Goal: Task Accomplishment & Management: Use online tool/utility

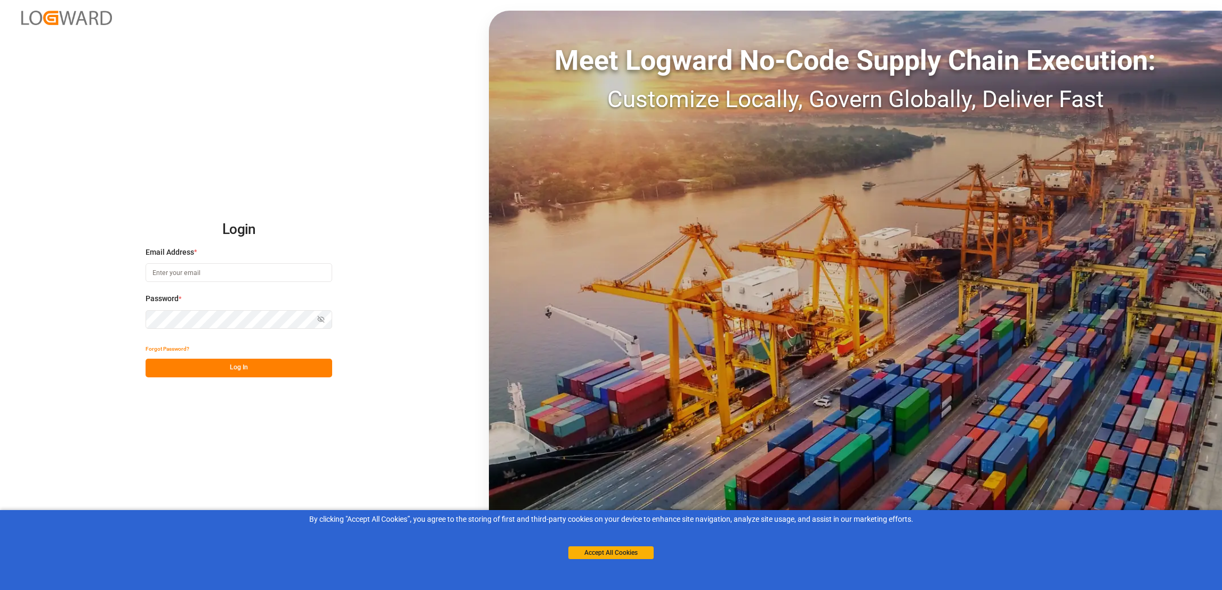
type input "[PERSON_NAME][EMAIL_ADDRESS][PERSON_NAME][DOMAIN_NAME]"
click at [260, 367] on button "Log In" at bounding box center [239, 368] width 187 height 19
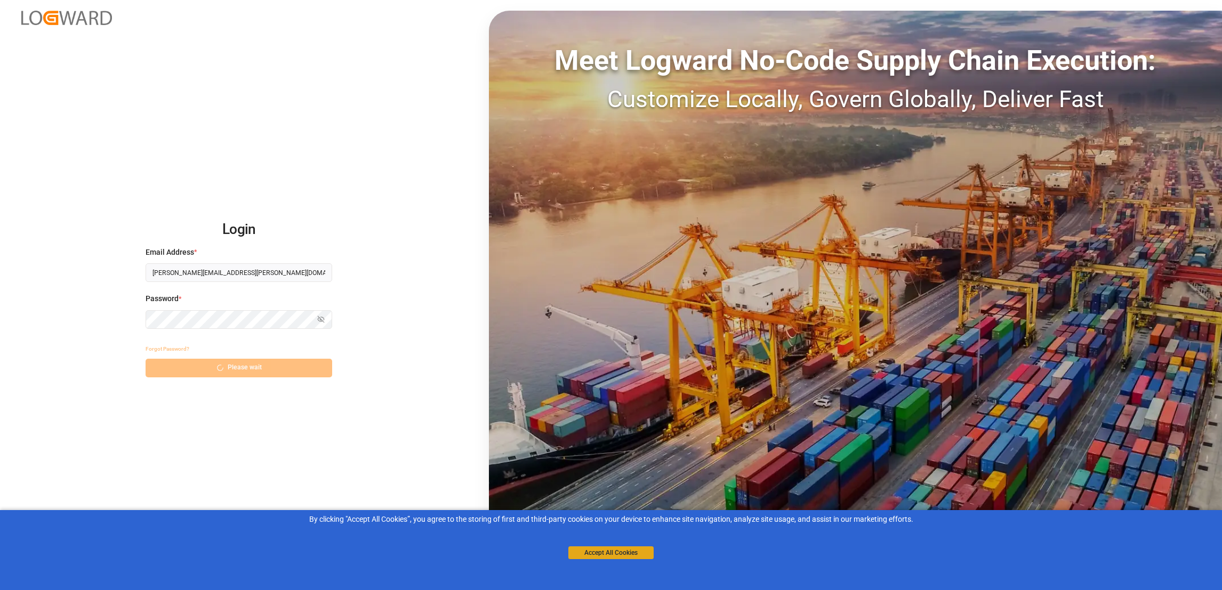
click at [610, 551] on button "Accept All Cookies" at bounding box center [610, 552] width 85 height 13
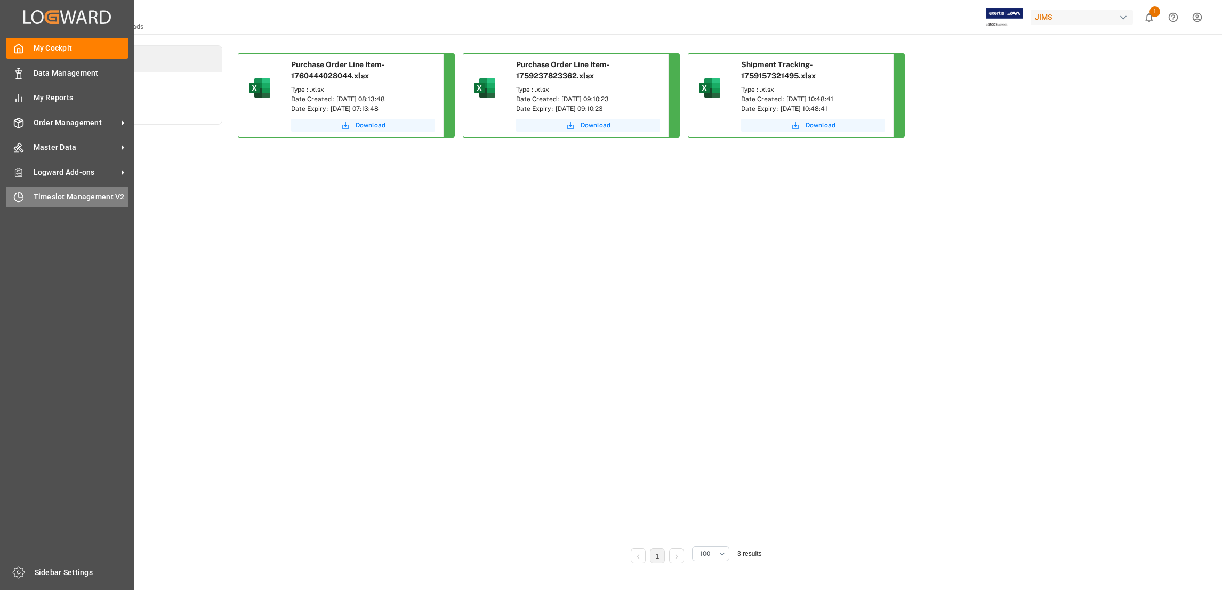
click at [47, 199] on span "Timeslot Management V2" at bounding box center [81, 196] width 95 height 11
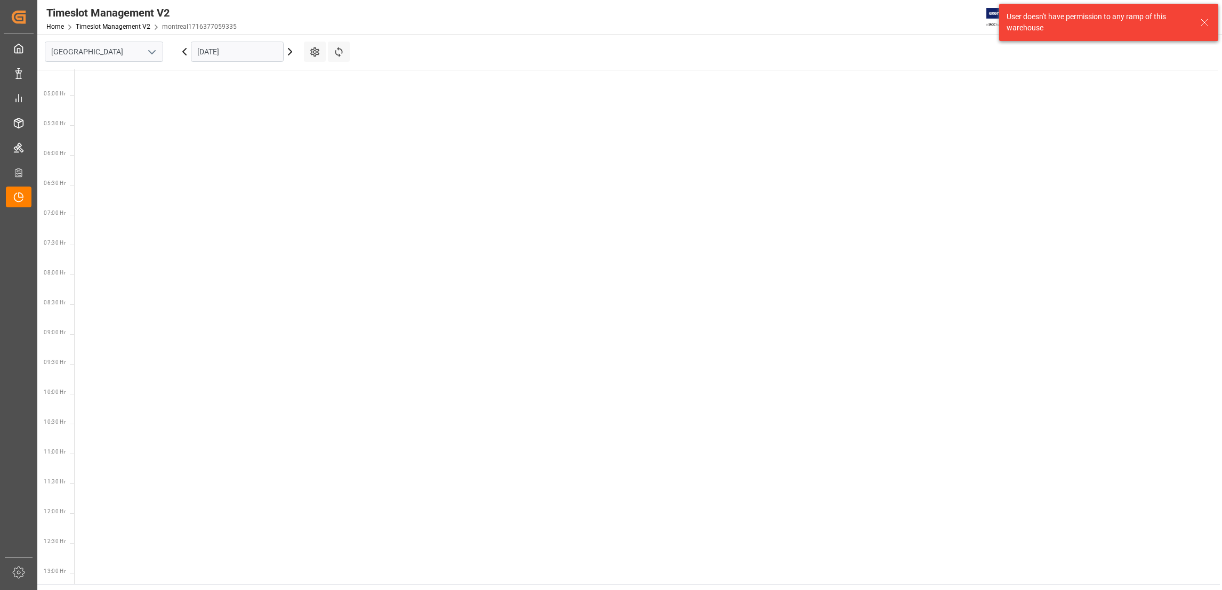
scroll to position [433, 0]
click at [152, 52] on polyline "open menu" at bounding box center [152, 52] width 6 height 3
click at [116, 95] on div "Southaven" at bounding box center [103, 99] width 117 height 24
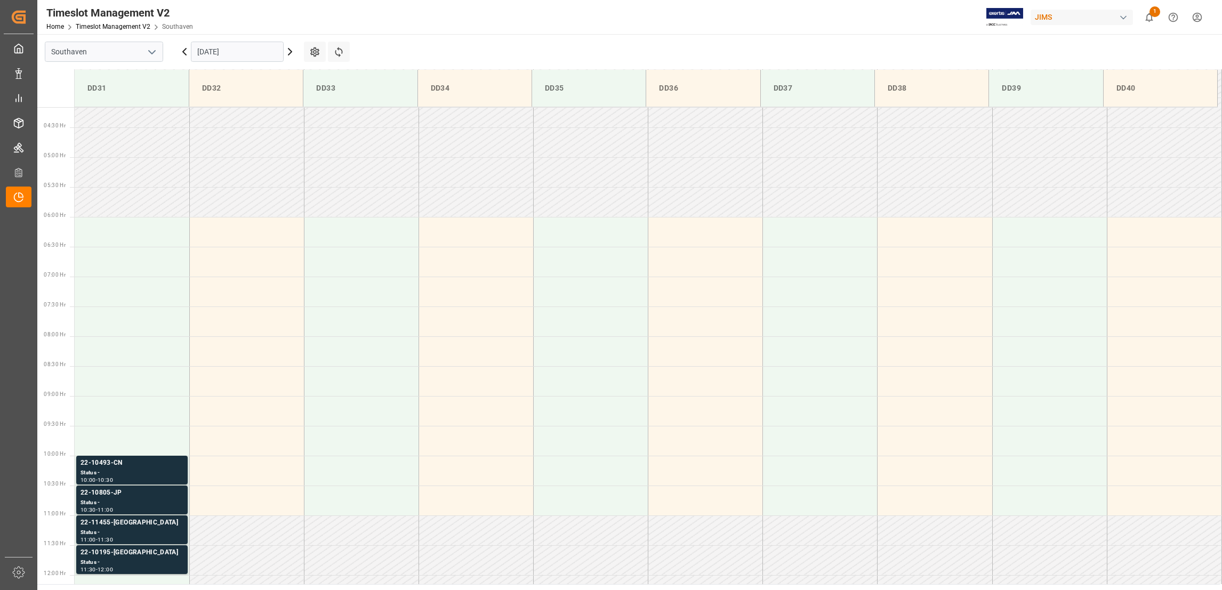
scroll to position [471, 0]
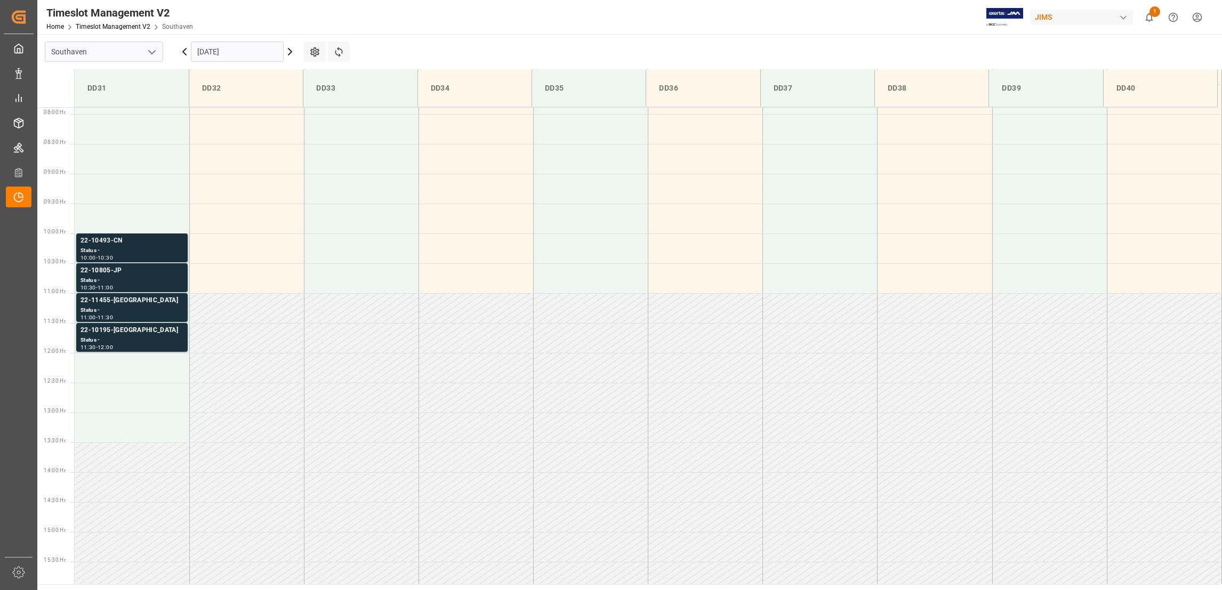
click at [113, 238] on div "22-10493-CN" at bounding box center [132, 241] width 103 height 11
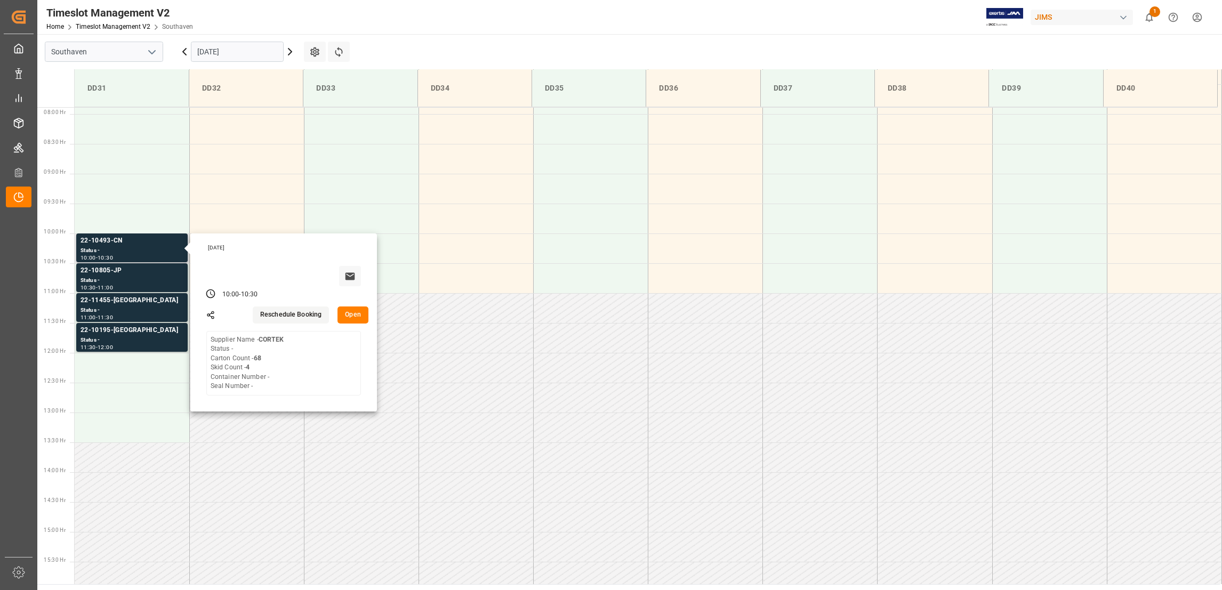
click at [351, 315] on button "Open" at bounding box center [352, 315] width 31 height 17
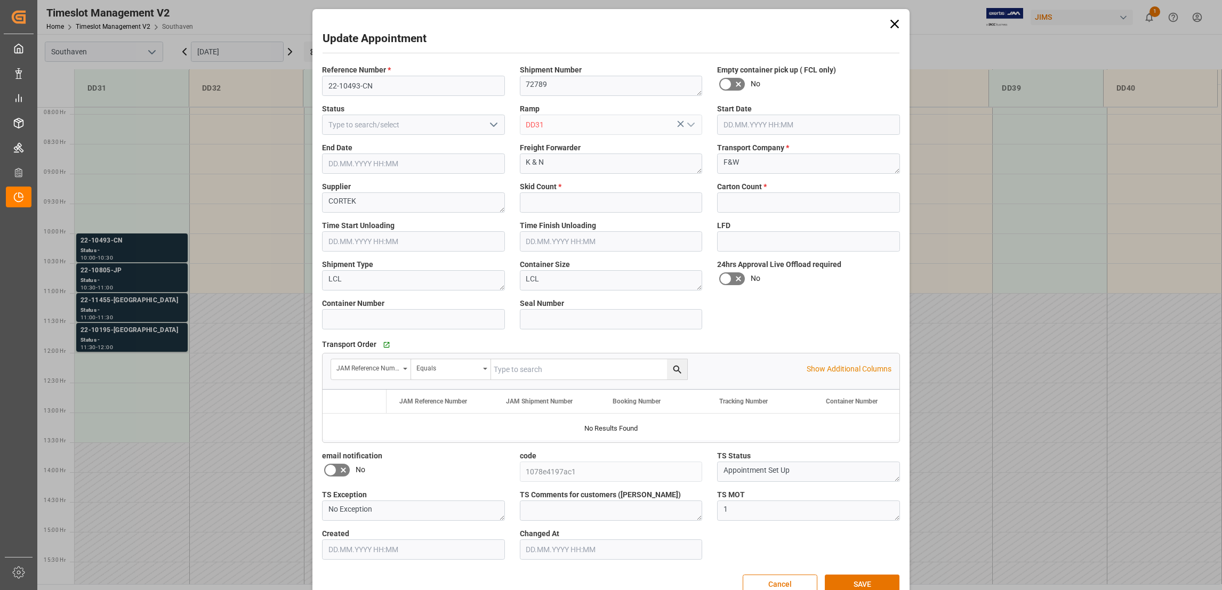
type input "4"
type input "68"
type input "[DATE] 10:00"
type input "[DATE] 10:30"
type input "[DATE] 22:05"
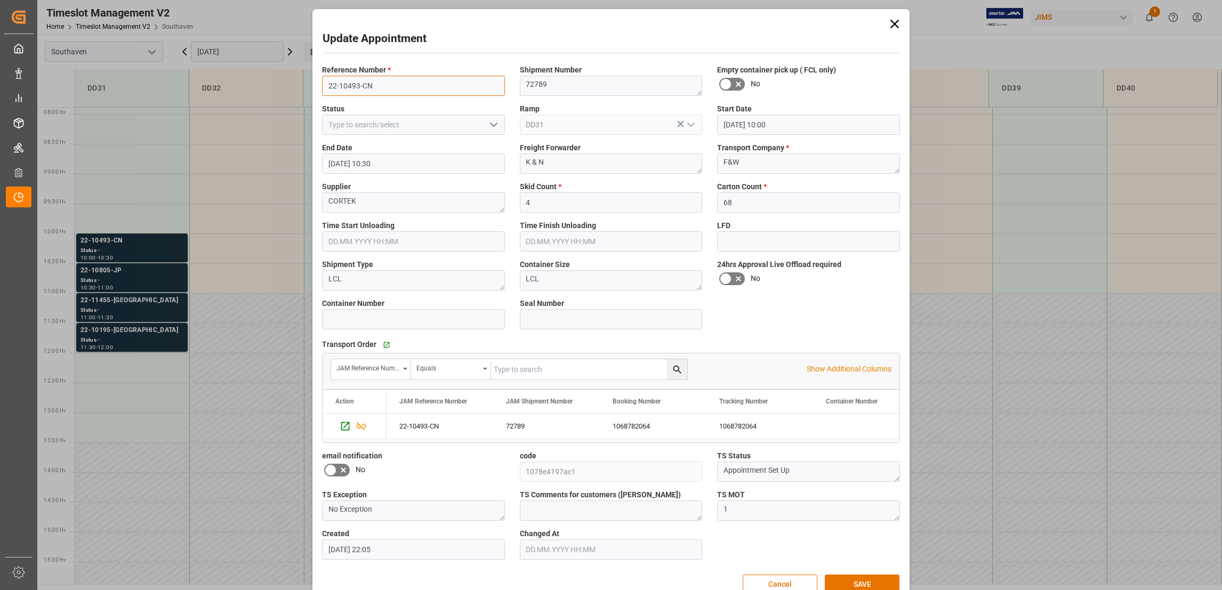
click at [353, 83] on input "22-10493-CN" at bounding box center [413, 86] width 183 height 20
click at [803, 579] on button "Cancel" at bounding box center [780, 585] width 75 height 20
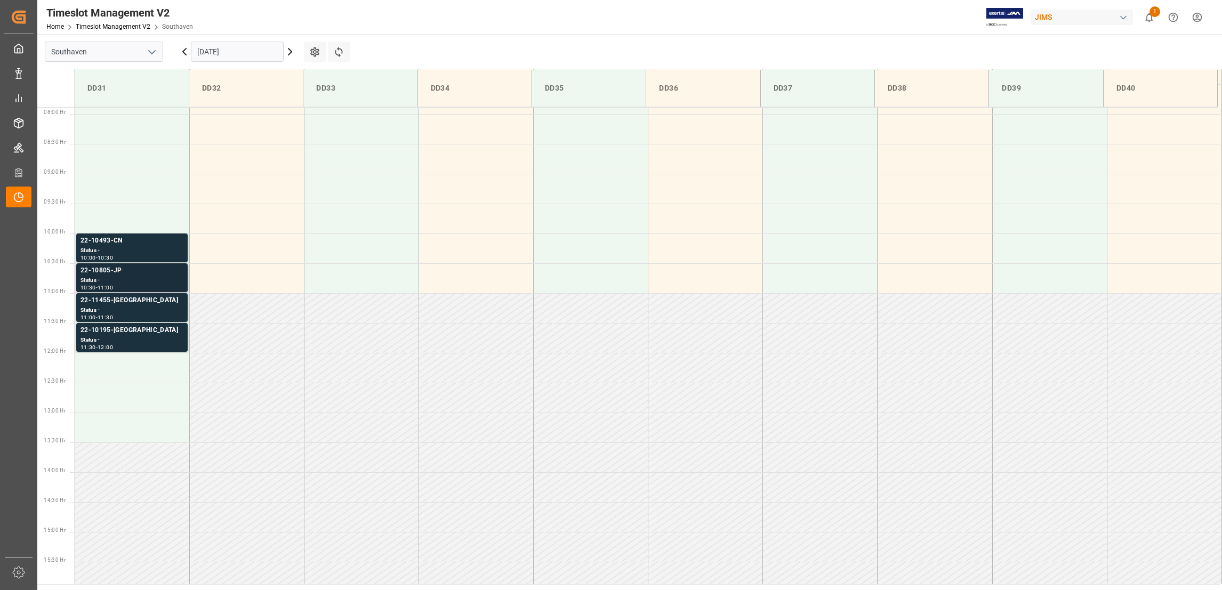
click at [105, 269] on div "22-10805-JP" at bounding box center [132, 271] width 103 height 11
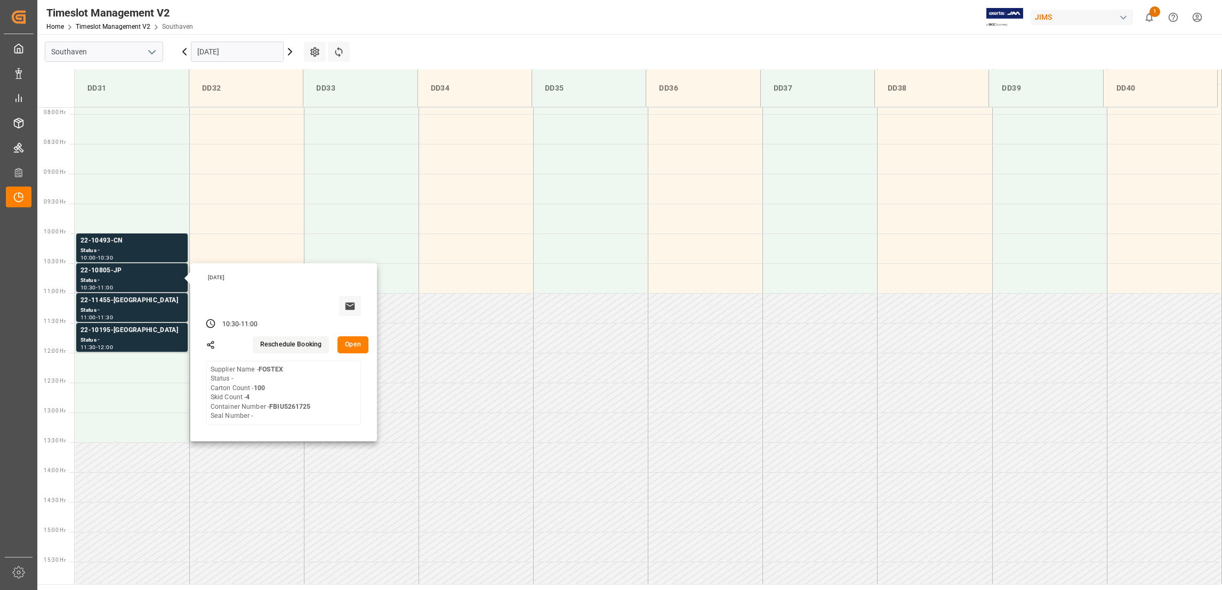
click at [357, 348] on button "Open" at bounding box center [352, 344] width 31 height 17
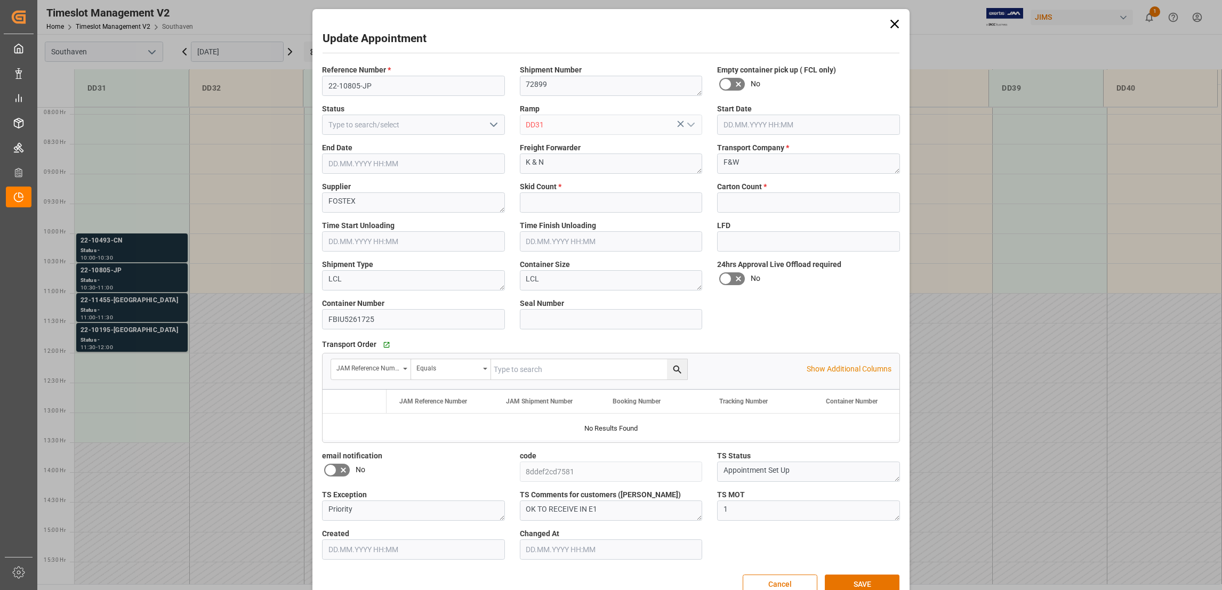
type input "4"
type input "100"
type input "[DATE] 10:30"
type input "[DATE] 11:00"
type input "[DATE] 22:14"
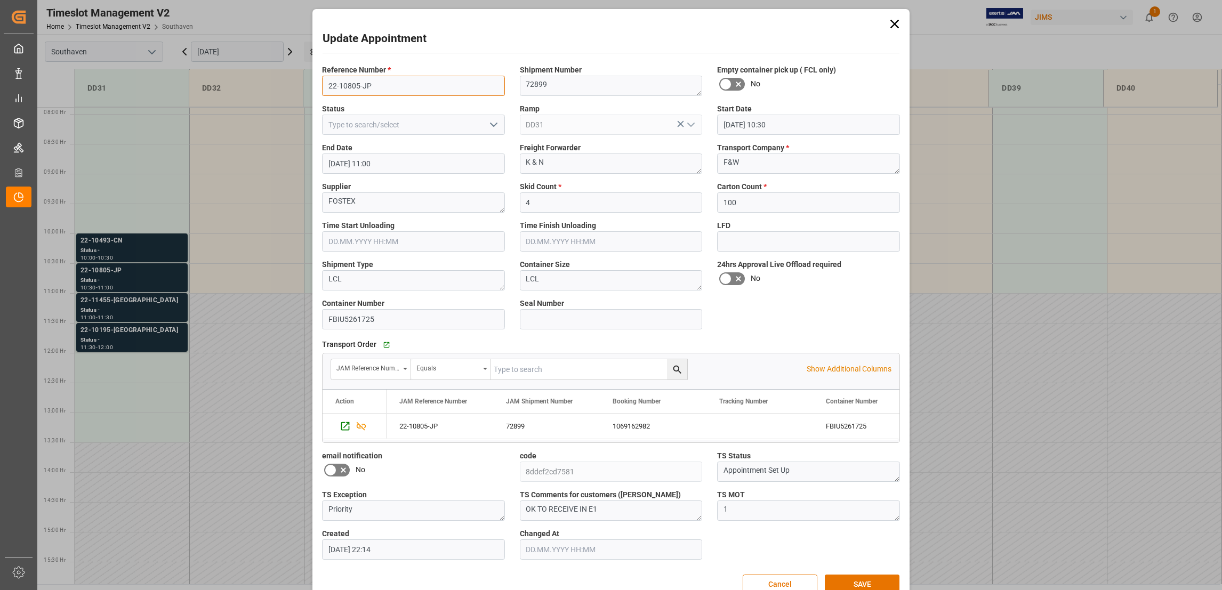
click at [351, 80] on input "22-10805-JP" at bounding box center [413, 86] width 183 height 20
click at [802, 580] on button "Cancel" at bounding box center [780, 585] width 75 height 20
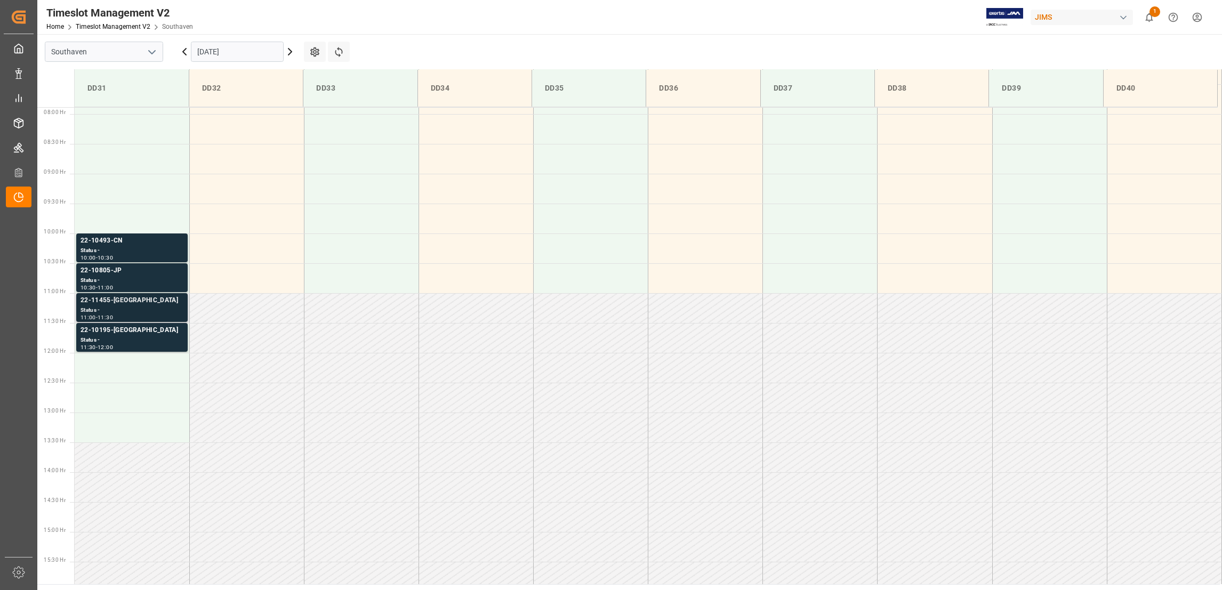
click at [116, 300] on div "22-11455-[GEOGRAPHIC_DATA]" at bounding box center [132, 300] width 103 height 11
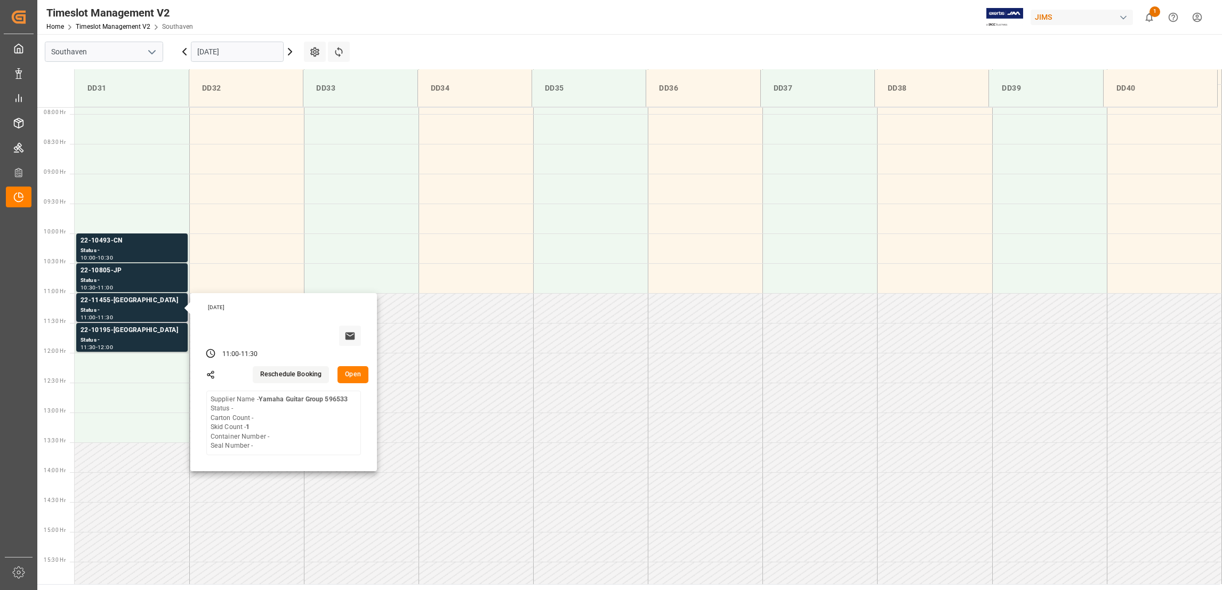
click at [351, 380] on button "Open" at bounding box center [352, 374] width 31 height 17
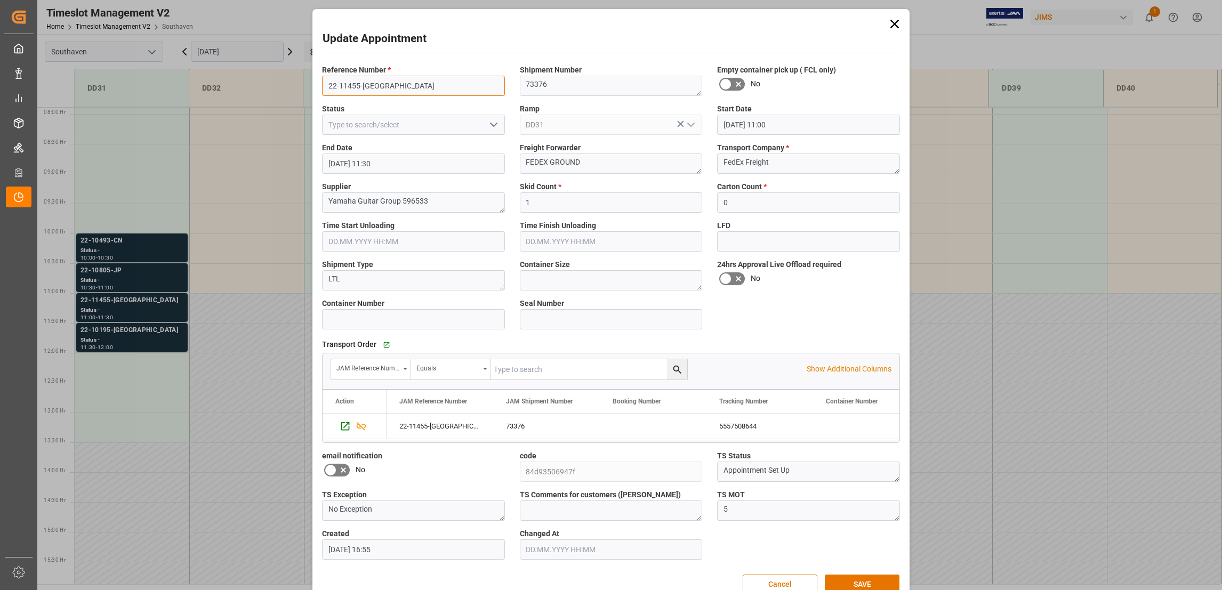
click at [350, 89] on input "22-11455-[GEOGRAPHIC_DATA]" at bounding box center [413, 86] width 183 height 20
click at [351, 89] on input "22-11455-[GEOGRAPHIC_DATA]" at bounding box center [413, 86] width 183 height 20
click at [784, 581] on button "Cancel" at bounding box center [780, 585] width 75 height 20
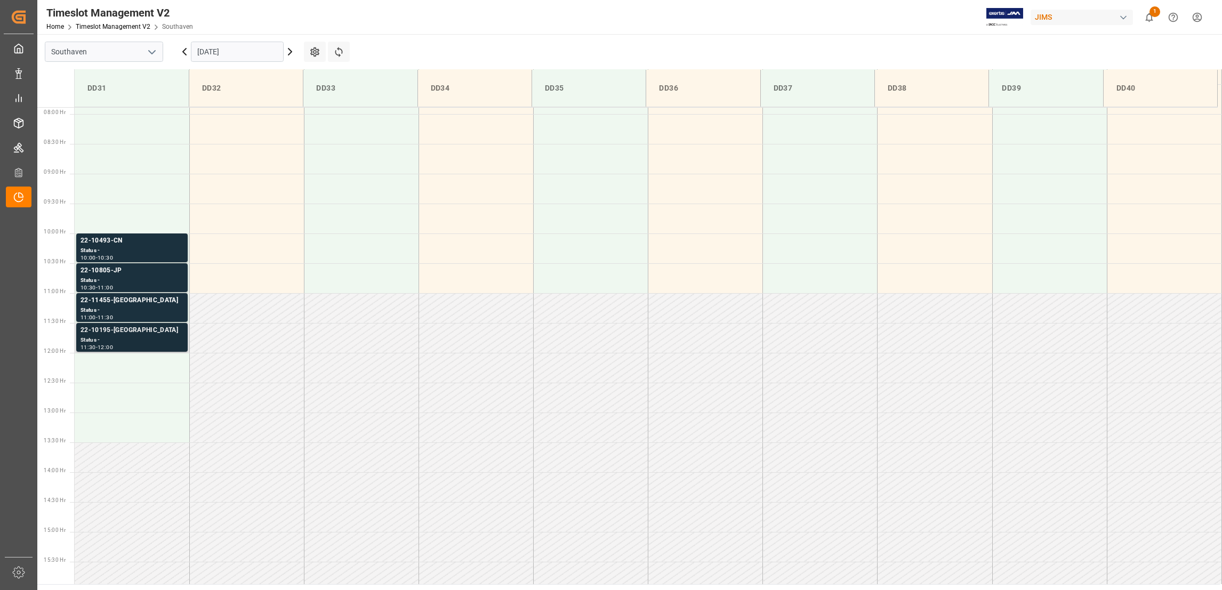
click at [110, 329] on div "22-10195-[GEOGRAPHIC_DATA]" at bounding box center [132, 330] width 103 height 11
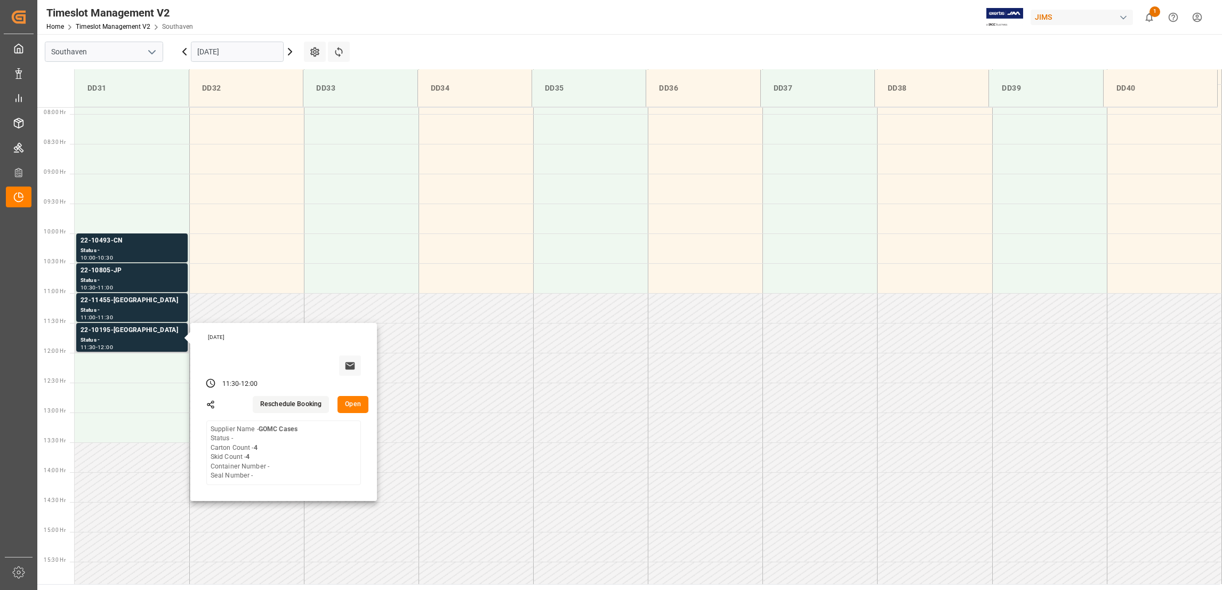
click at [359, 404] on button "Open" at bounding box center [352, 404] width 31 height 17
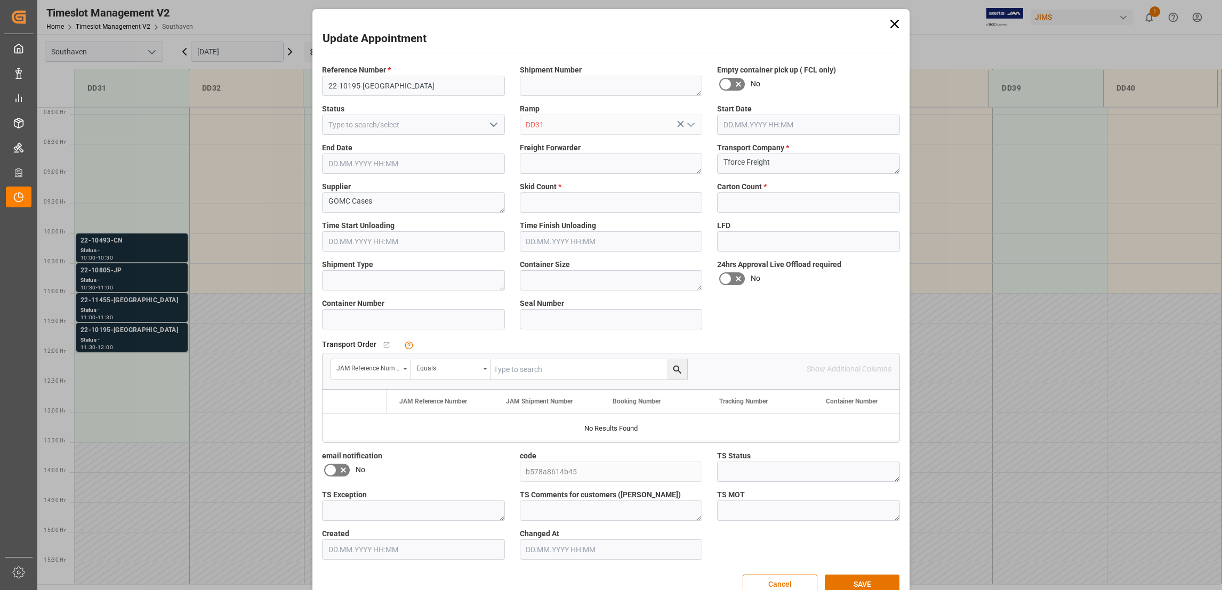
type input "4"
type input "[DATE] 11:30"
type input "[DATE] 12:00"
type input "[DATE] 16:40"
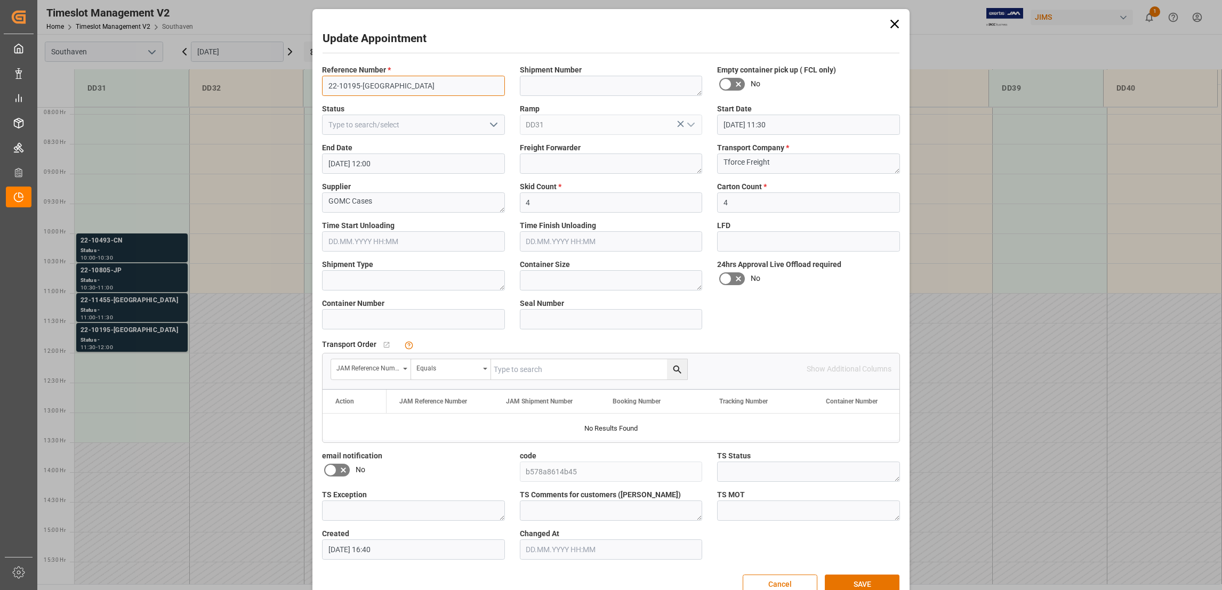
click at [350, 84] on input "22-10195-[GEOGRAPHIC_DATA]" at bounding box center [413, 86] width 183 height 20
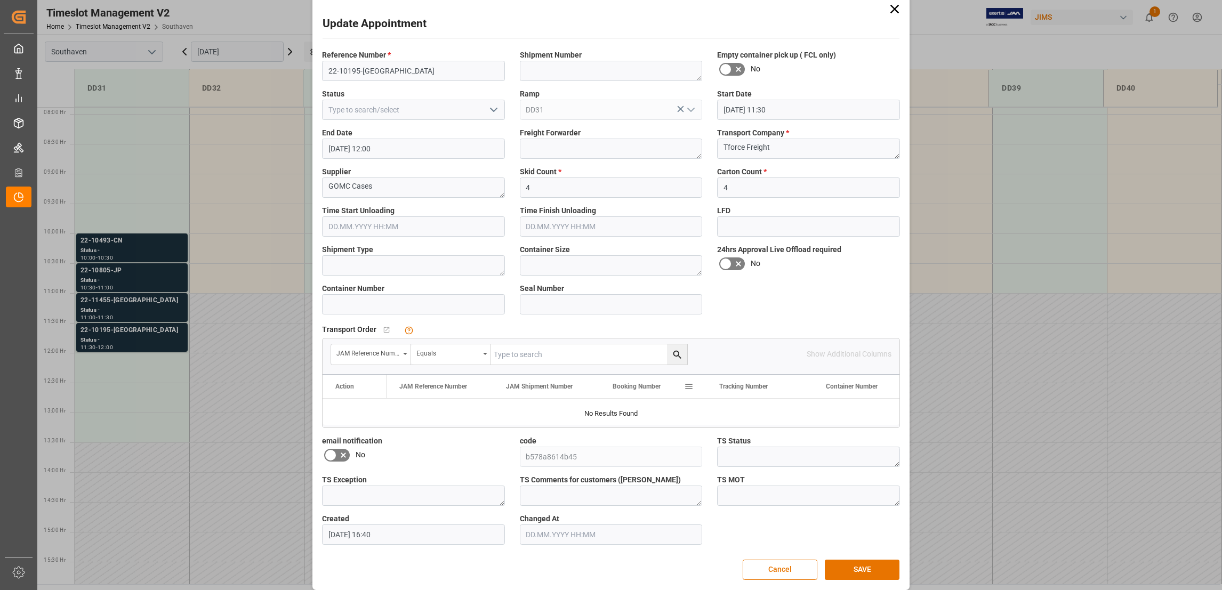
scroll to position [23, 0]
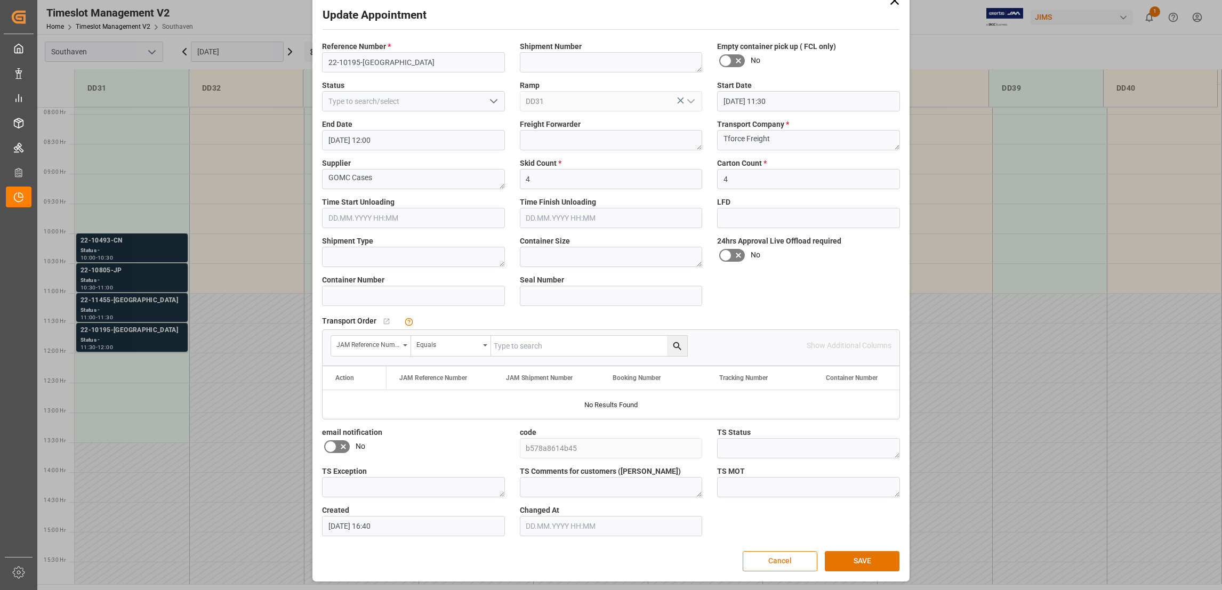
click at [783, 558] on button "Cancel" at bounding box center [780, 561] width 75 height 20
